Goal: Find specific page/section: Find specific page/section

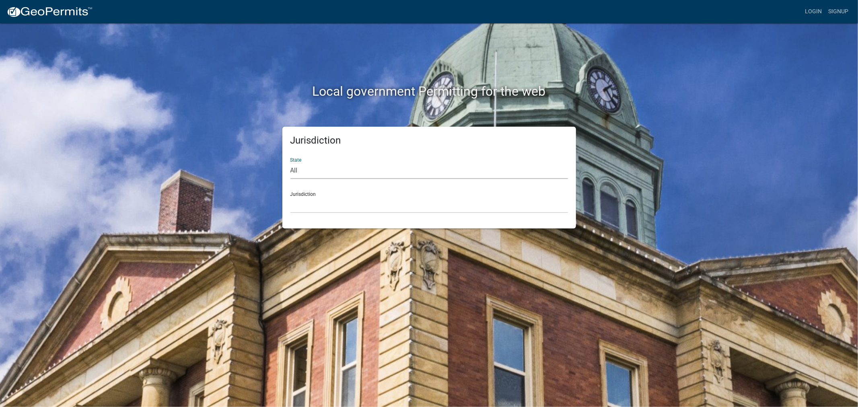
click at [324, 166] on select "All [US_STATE] [US_STATE] [US_STATE] [US_STATE] [US_STATE] [US_STATE] [US_STATE…" at bounding box center [428, 170] width 277 height 16
click at [290, 162] on select "All [US_STATE] [US_STATE] [US_STATE] [US_STATE] [US_STATE] [US_STATE] [US_STATE…" at bounding box center [428, 170] width 277 height 16
click at [365, 206] on select "[GEOGRAPHIC_DATA], [US_STATE]" at bounding box center [428, 205] width 277 height 16
click at [326, 171] on select "All [US_STATE] [US_STATE] [US_STATE] [US_STATE] [US_STATE] [US_STATE] [US_STATE…" at bounding box center [428, 170] width 277 height 16
select select "[US_STATE]"
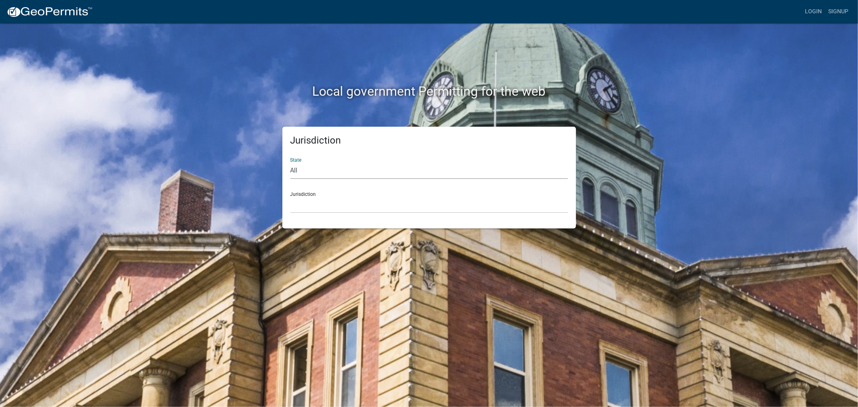
click at [290, 162] on select "All [US_STATE] [US_STATE] [US_STATE] [US_STATE] [US_STATE] [US_STATE] [US_STATE…" at bounding box center [428, 170] width 277 height 16
click at [334, 203] on select "[GEOGRAPHIC_DATA], [US_STATE] [GEOGRAPHIC_DATA], [US_STATE] [GEOGRAPHIC_DATA], …" at bounding box center [428, 205] width 277 height 16
click at [403, 195] on div "Jurisdiction [GEOGRAPHIC_DATA], [US_STATE] [GEOGRAPHIC_DATA], [US_STATE] [GEOGR…" at bounding box center [428, 199] width 277 height 28
click at [408, 211] on select "[GEOGRAPHIC_DATA], [US_STATE] [GEOGRAPHIC_DATA], [US_STATE] [GEOGRAPHIC_DATA], …" at bounding box center [428, 205] width 277 height 16
